Goal: Navigation & Orientation: Understand site structure

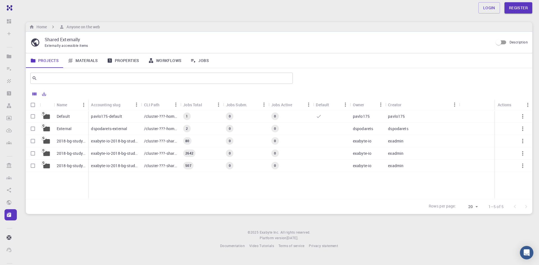
click at [136, 245] on footer "© 2025 Exabyte Inc. All rights reserved. Platform version [DATE] . Documentatio…" at bounding box center [279, 239] width 520 height 19
click at [80, 60] on link "Materials" at bounding box center [82, 60] width 39 height 15
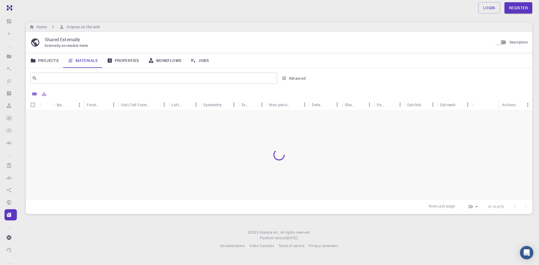
click at [125, 61] on link "Properties" at bounding box center [122, 60] width 41 height 15
click at [161, 61] on link "Workflows" at bounding box center [165, 60] width 42 height 15
